Goal: Task Accomplishment & Management: Complete application form

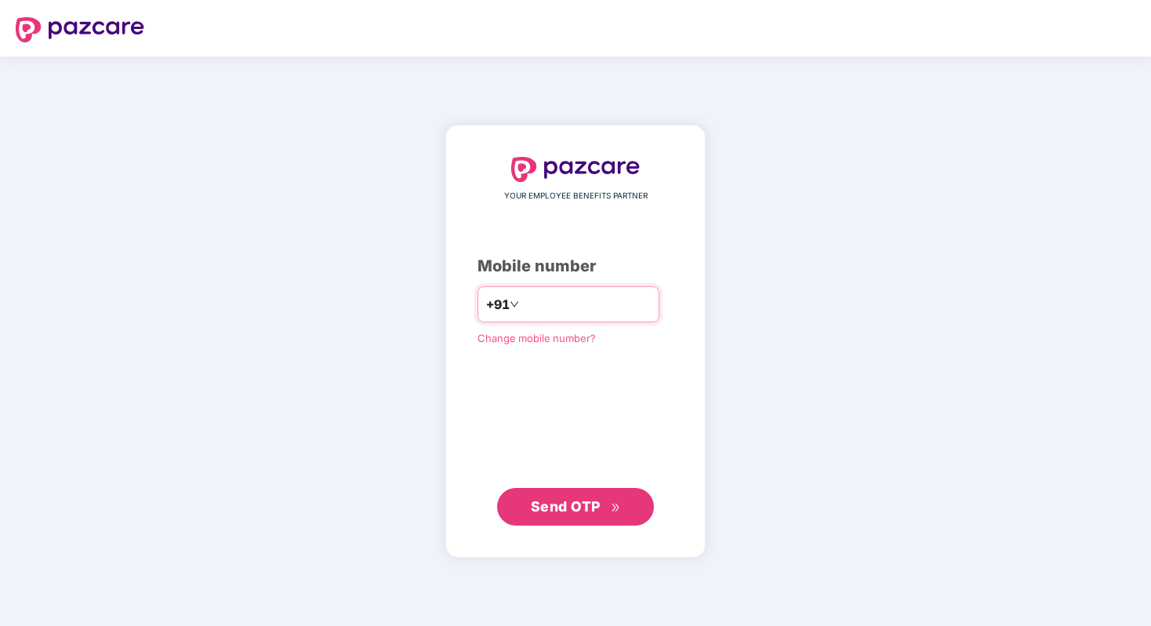
type input "**********"
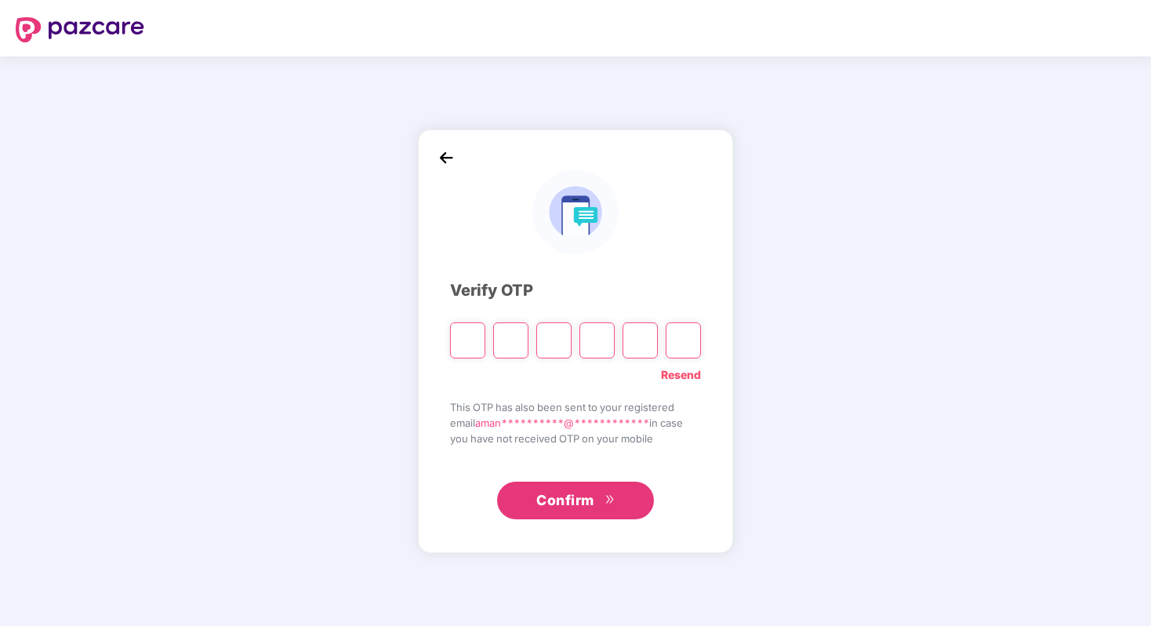
type input "*"
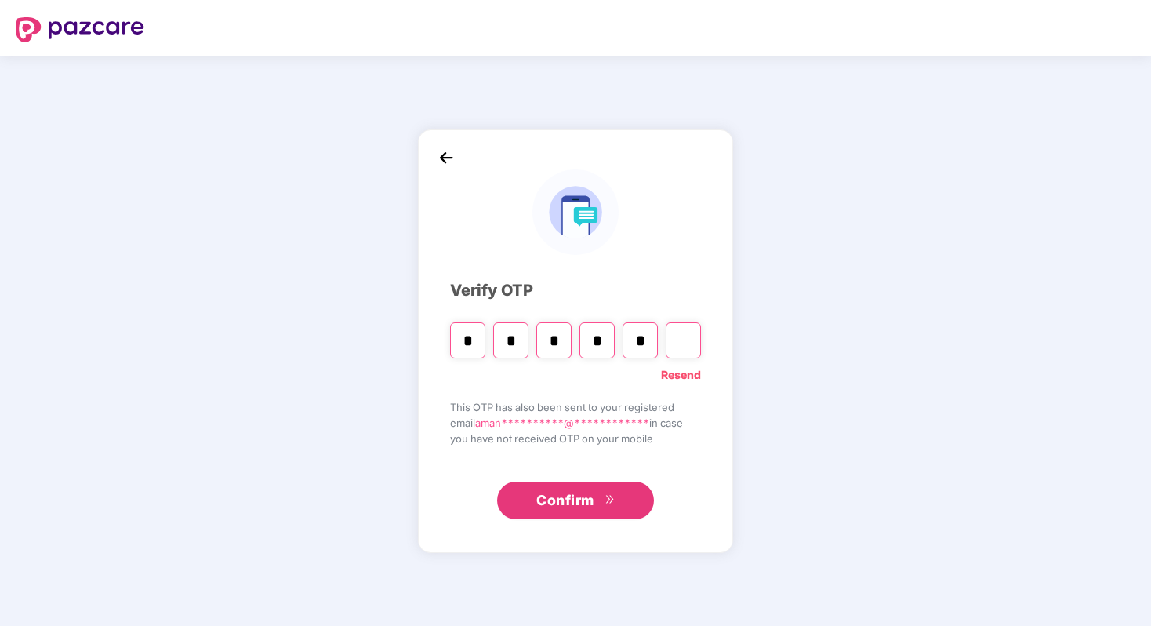
type input "*"
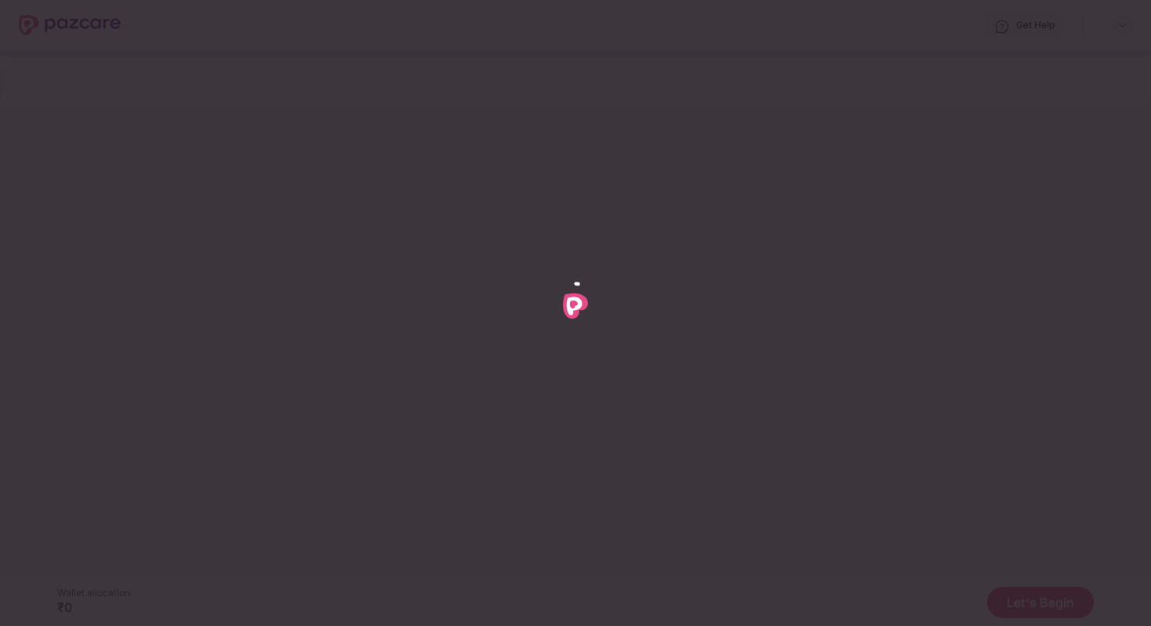
click at [67, 184] on div at bounding box center [575, 313] width 1151 height 626
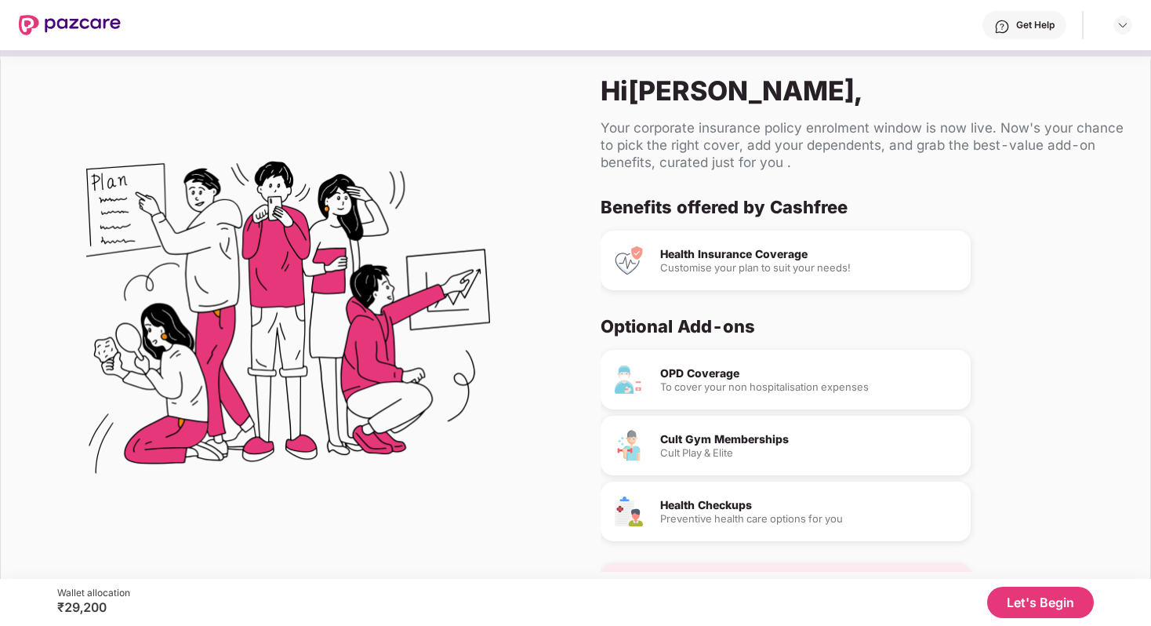
scroll to position [18, 0]
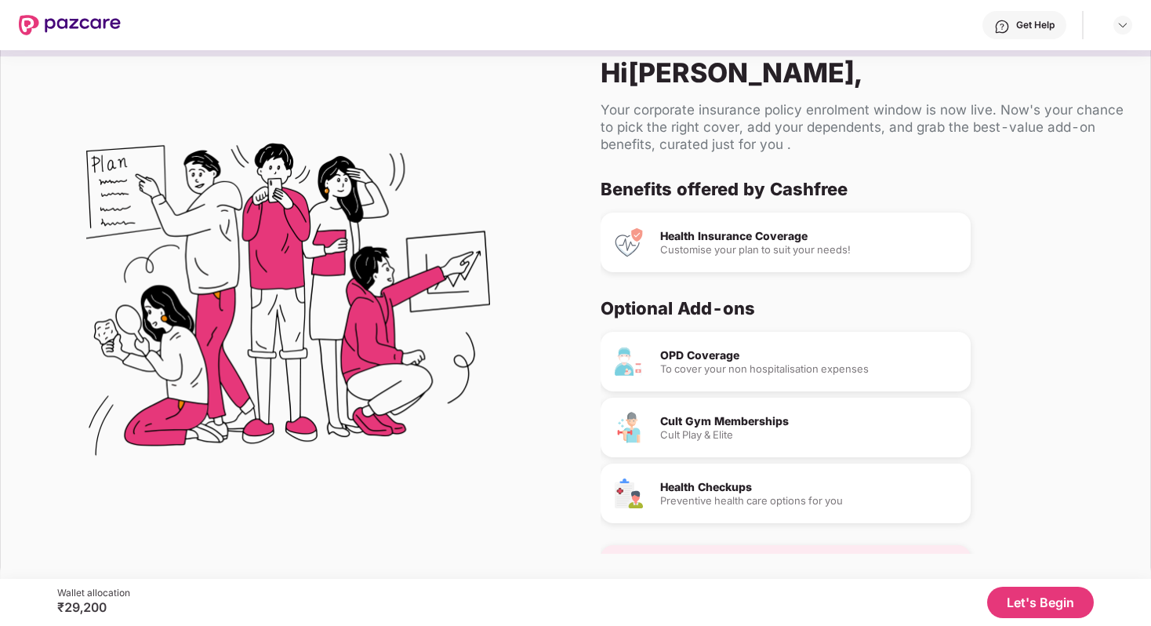
click at [1038, 595] on button "Let's Begin" at bounding box center [1040, 601] width 107 height 31
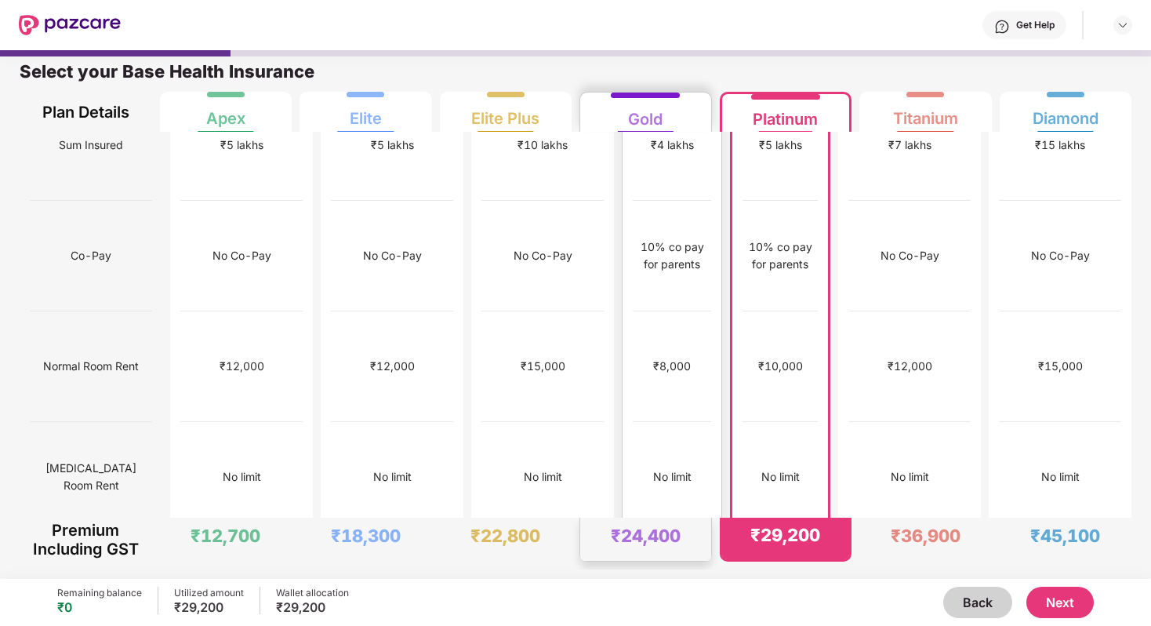
scroll to position [0, 0]
